Goal: Task Accomplishment & Management: Manage account settings

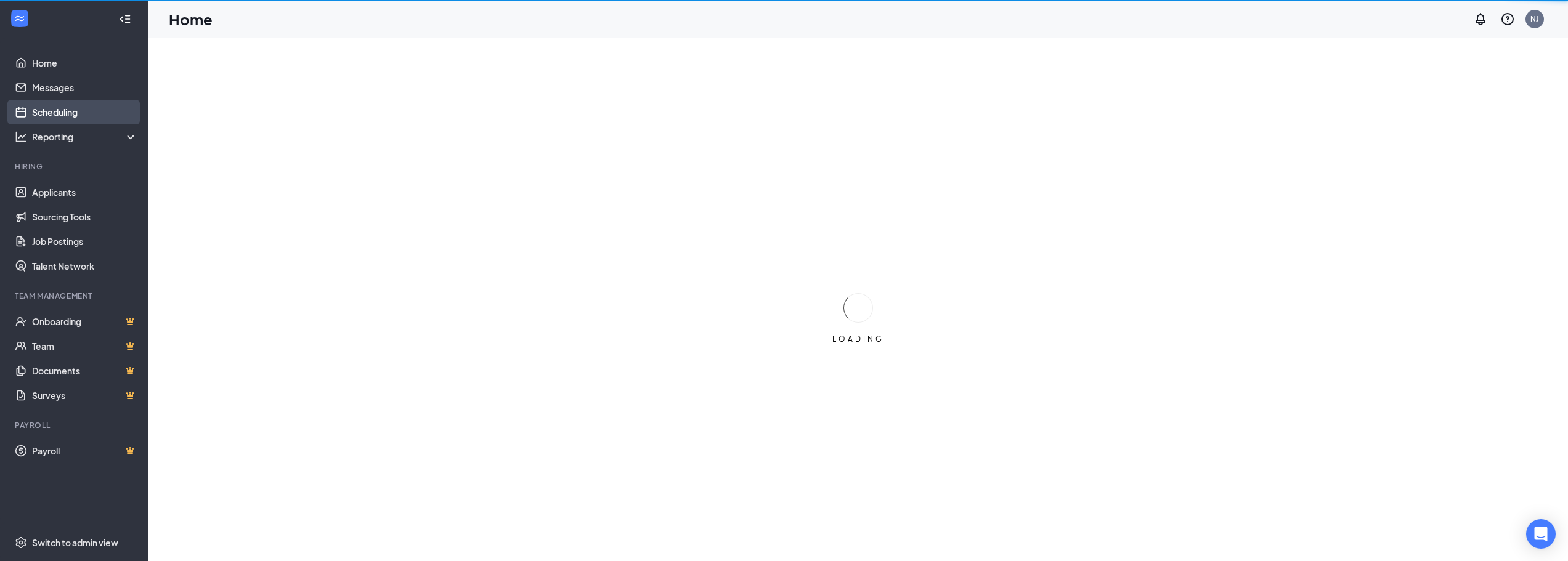
click at [90, 114] on link "Scheduling" at bounding box center [85, 112] width 105 height 25
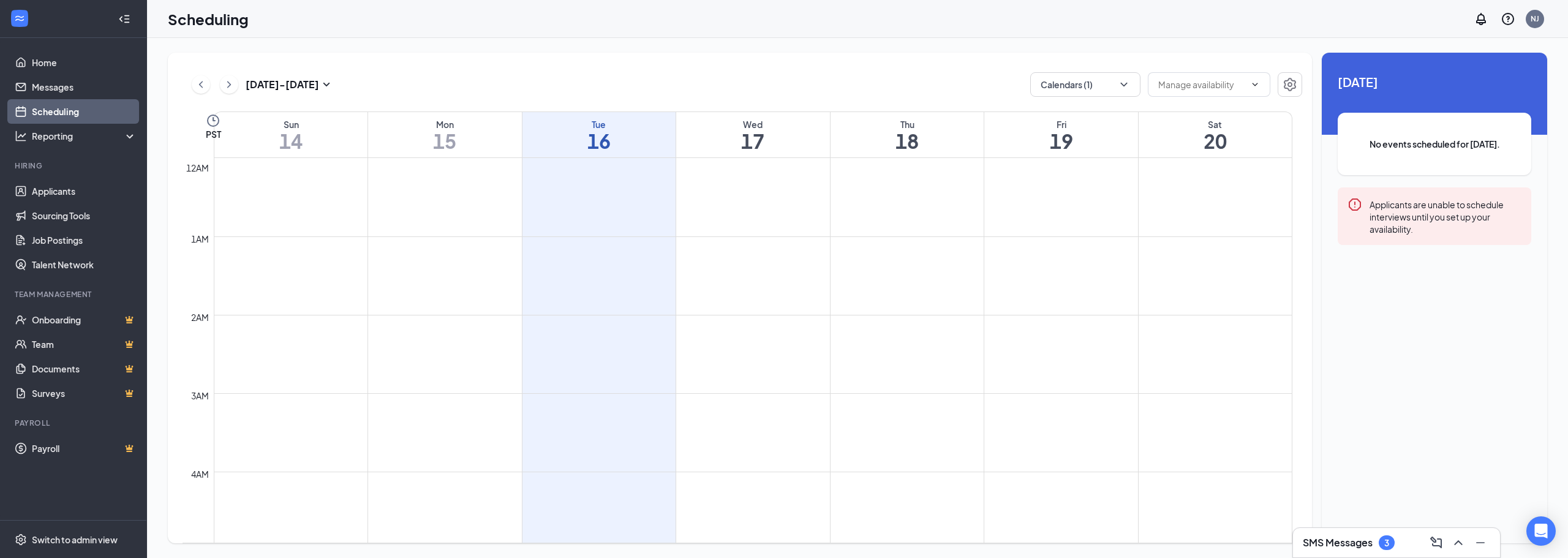
scroll to position [602, 0]
click at [1104, 82] on button "Calendars (1)" at bounding box center [1085, 85] width 110 height 25
click at [1088, 114] on div "All" at bounding box center [1122, 112] width 184 height 27
checkbox input "true"
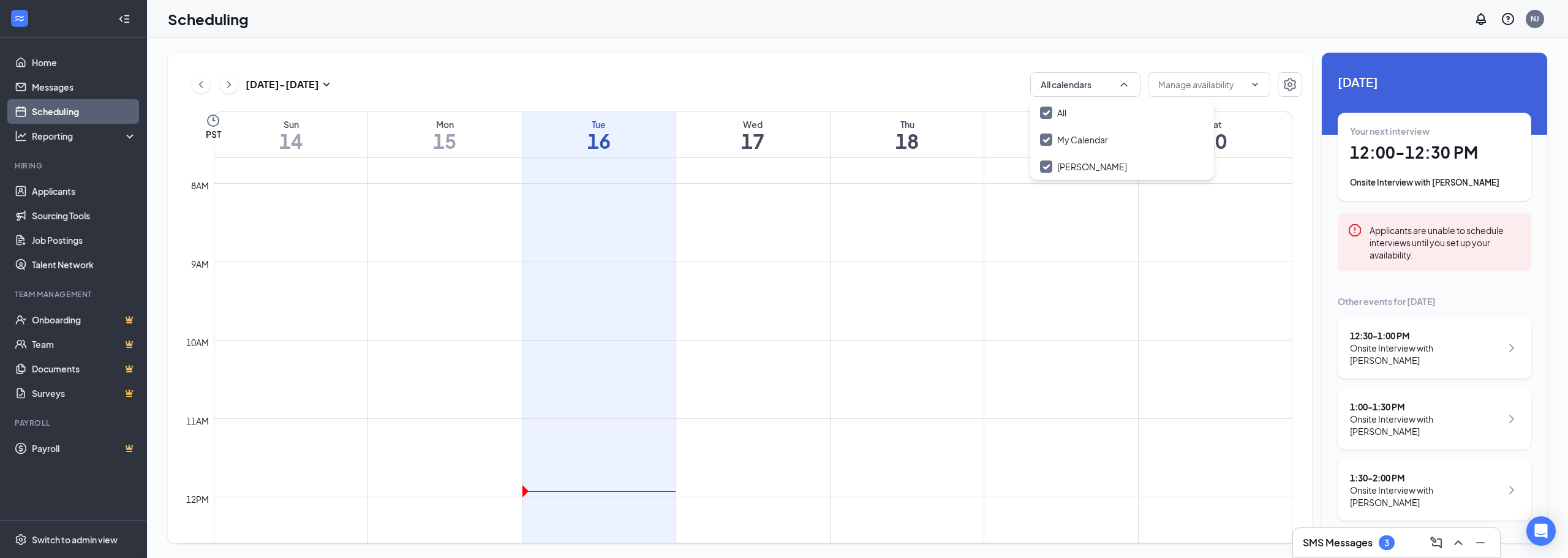
click at [811, 62] on div "[DATE] - [DATE] All calendars PST Sun 14 Mon 15 Tue 16 Wed 17 Thu 18 Fri 19 Sat…" at bounding box center [739, 298] width 1144 height 491
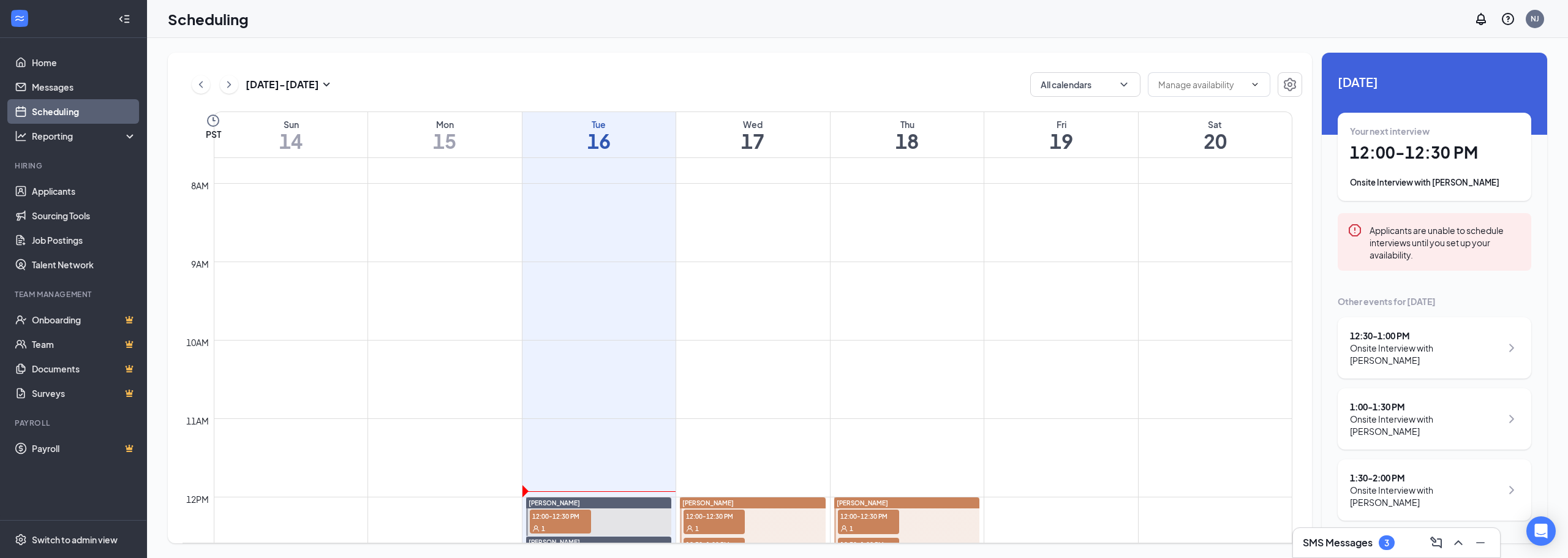
scroll to position [847, 0]
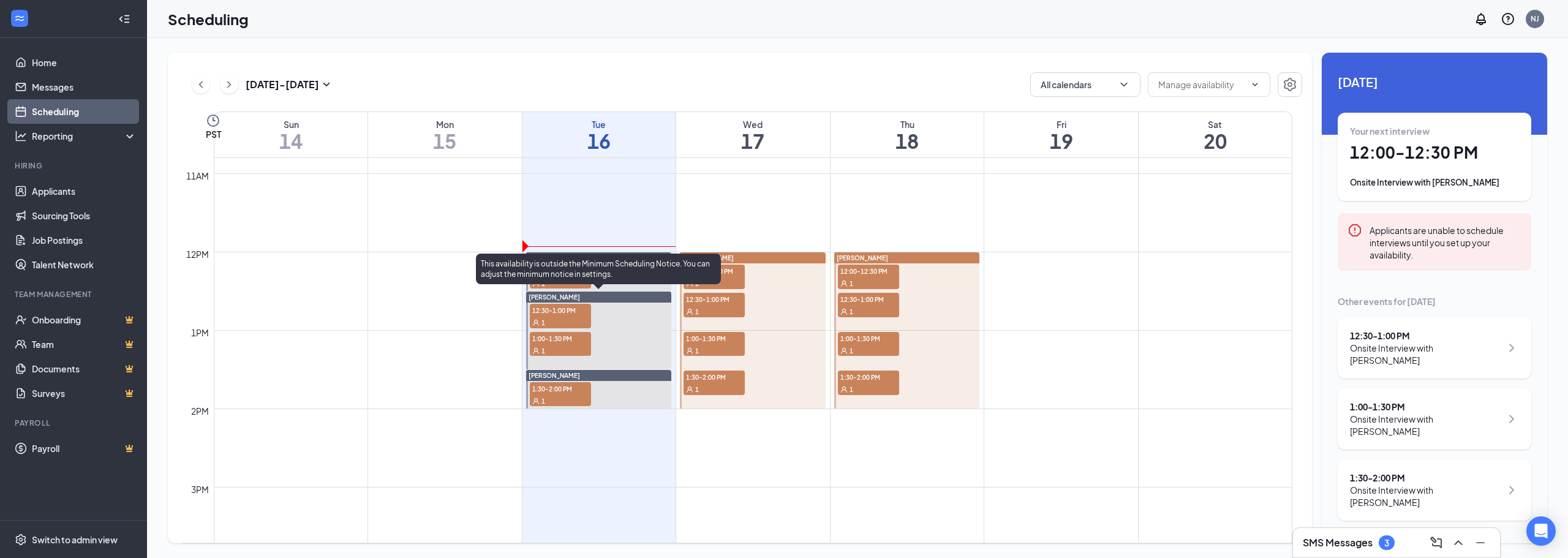
click at [556, 277] on div "This availability is outside the Minimum Scheduling Notice. You can adjust the …" at bounding box center [598, 268] width 245 height 31
click at [555, 285] on div "This availability is outside the Minimum Scheduling Notice. You can adjust the …" at bounding box center [598, 271] width 245 height 36
click at [558, 286] on div "This availability is outside the Minimum Scheduling Notice. You can adjust the …" at bounding box center [598, 271] width 245 height 36
click at [585, 281] on div "This availability is outside the Minimum Scheduling Notice. You can adjust the …" at bounding box center [598, 268] width 245 height 31
click at [574, 285] on div "This availability is outside the Minimum Scheduling Notice. You can adjust the …" at bounding box center [598, 271] width 245 height 36
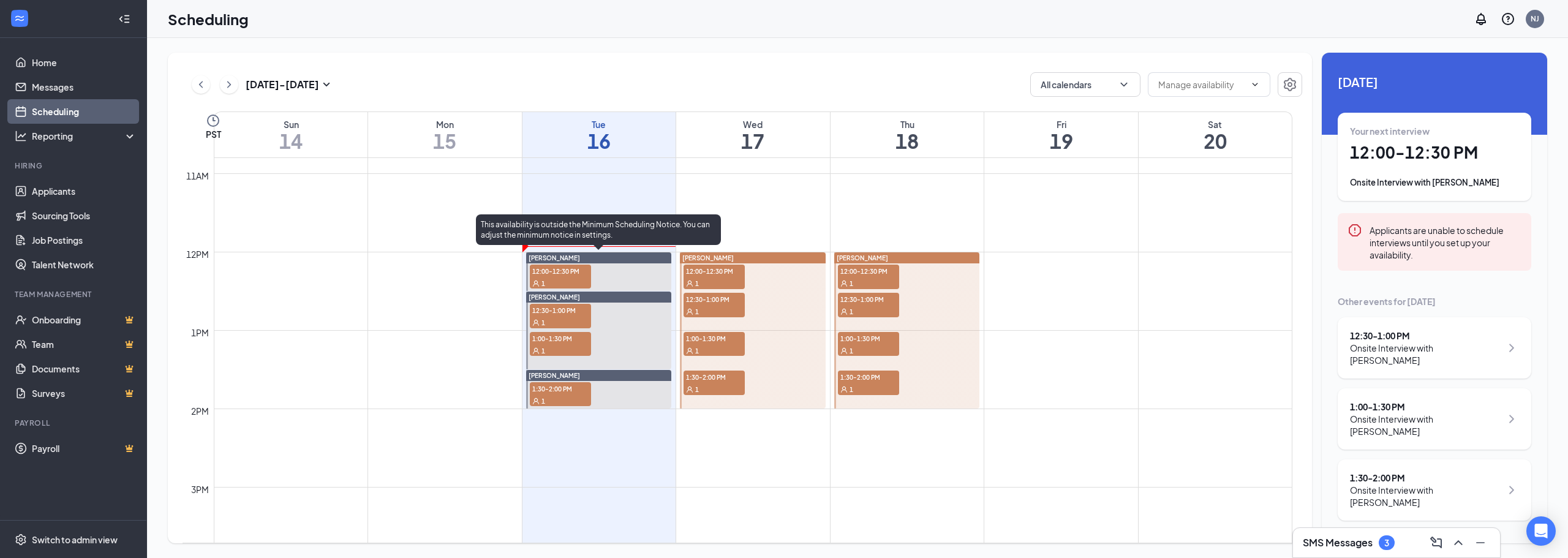
click at [554, 282] on div "1" at bounding box center [560, 283] width 61 height 12
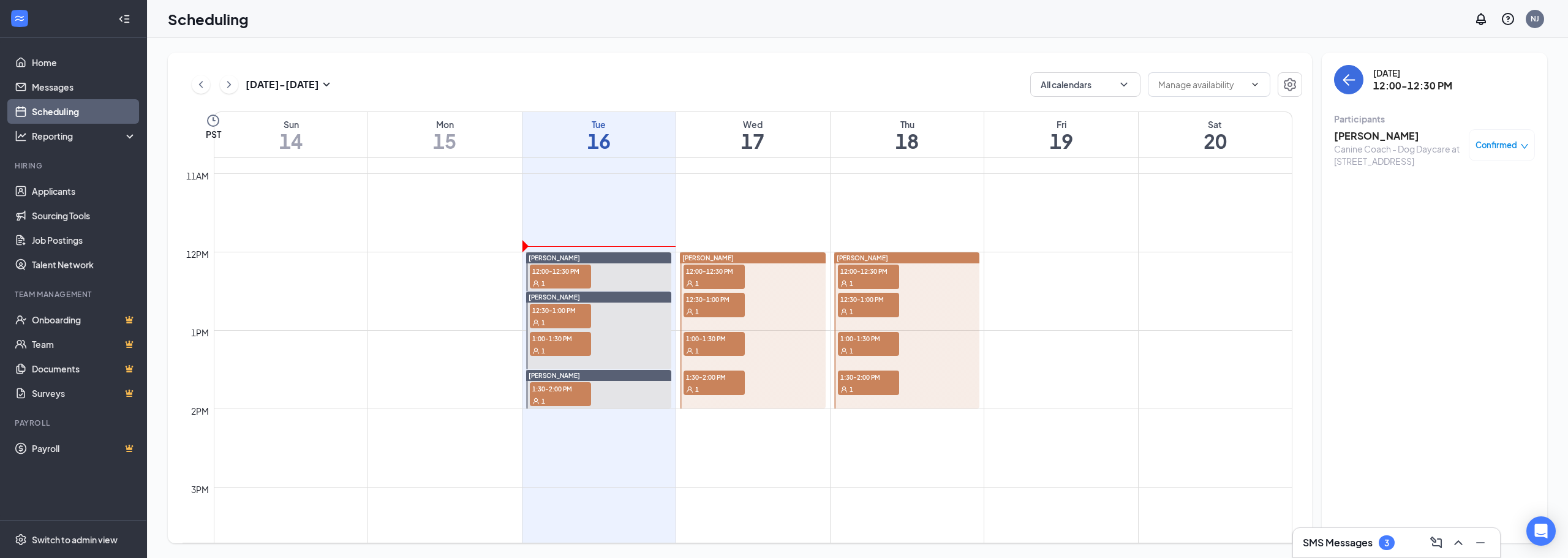
click at [1361, 137] on h3 "[PERSON_NAME]" at bounding box center [1398, 136] width 129 height 14
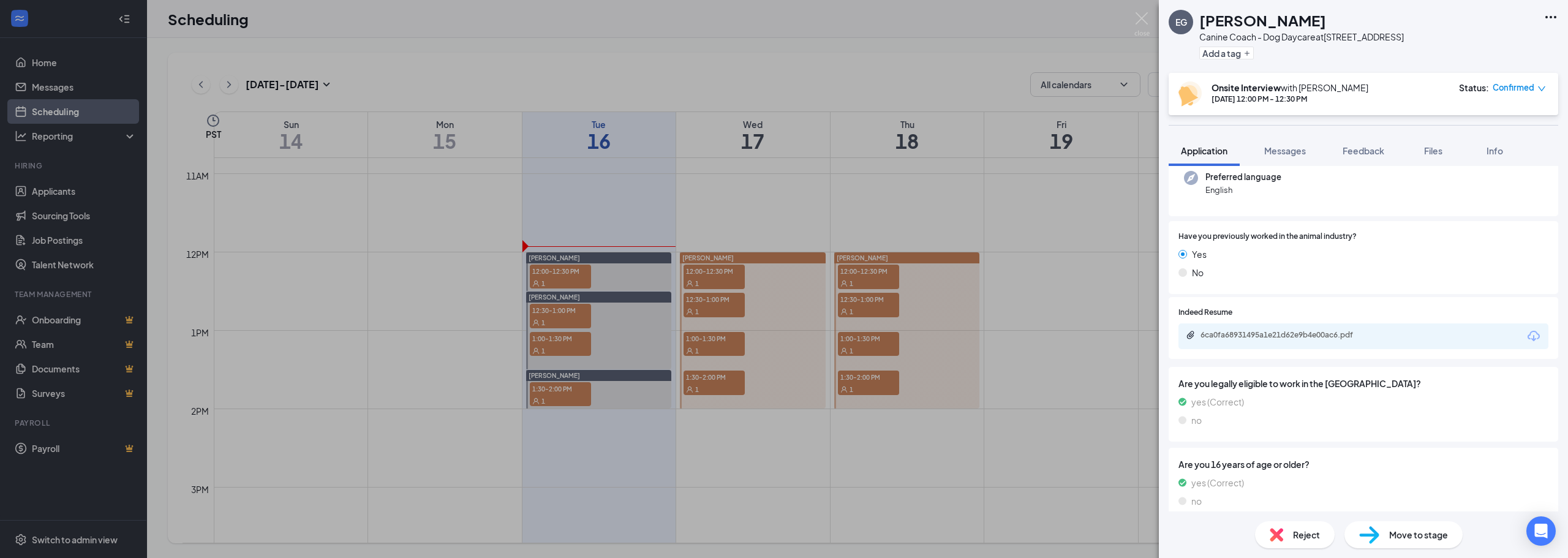
scroll to position [102, 0]
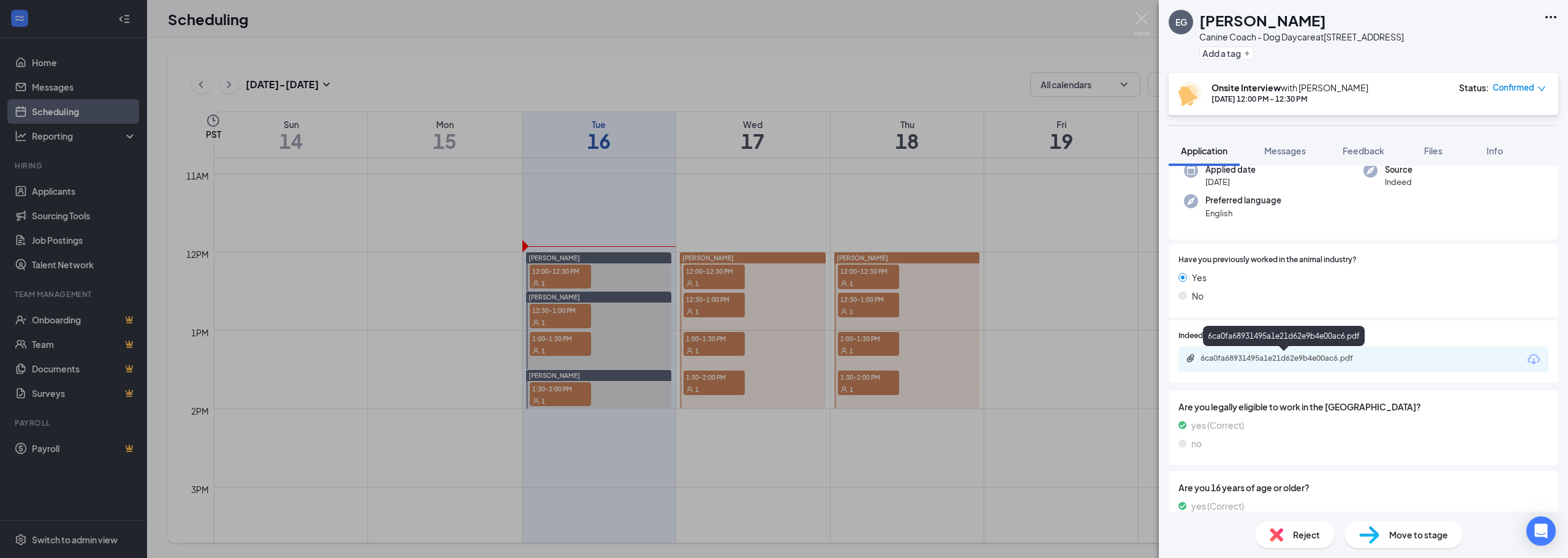
click at [1344, 357] on div "6ca0fa68931495a1e21d62e9b4e00ac6.pdf" at bounding box center [1286, 358] width 171 height 10
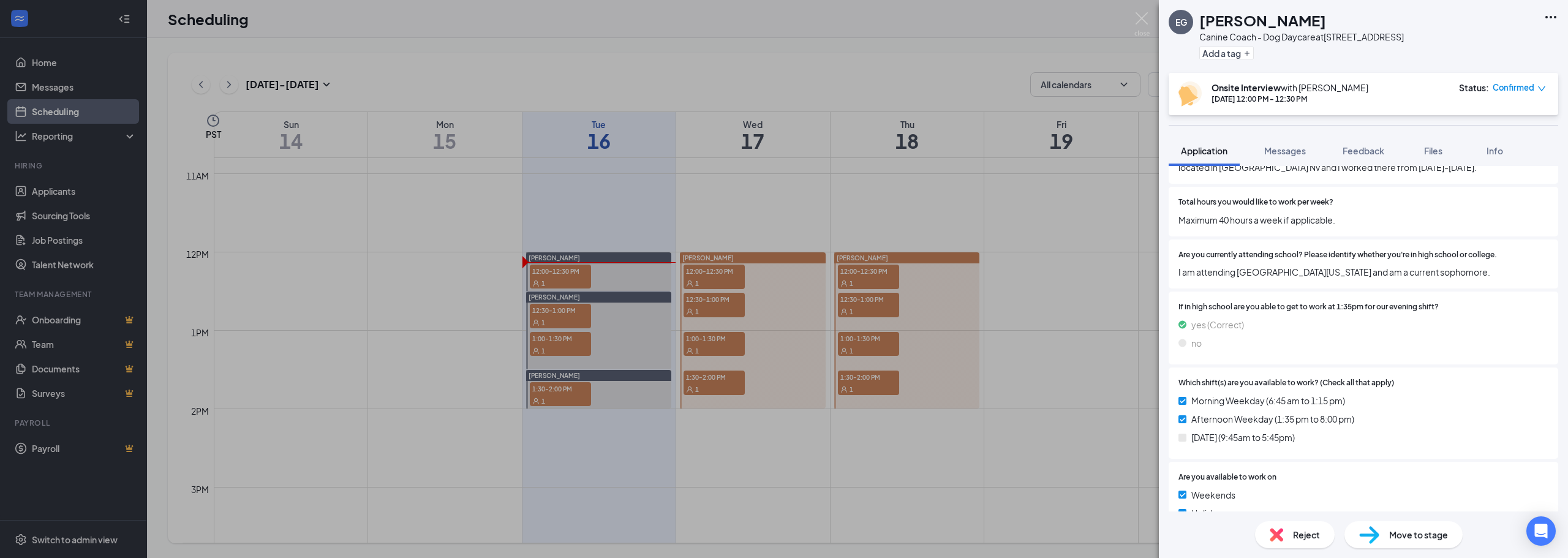
scroll to position [0, 0]
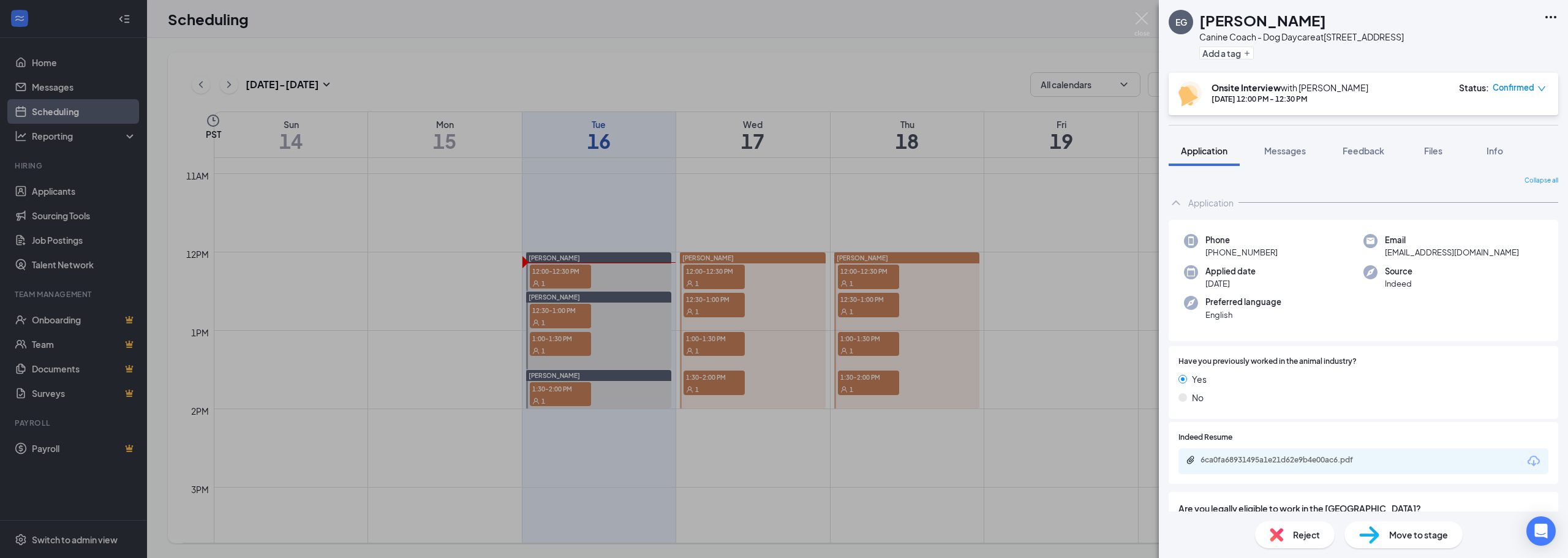
drag, startPoint x: 1431, startPoint y: 417, endPoint x: 1367, endPoint y: 168, distance: 257.1
drag, startPoint x: 1404, startPoint y: 364, endPoint x: 1466, endPoint y: -32, distance: 400.8
click at [640, 86] on div "EG [PERSON_NAME] Canine Coach - Dog Daycare at [STREET_ADDRESS] Add a tag Onsit…" at bounding box center [784, 279] width 1568 height 558
